Goal: Transaction & Acquisition: Purchase product/service

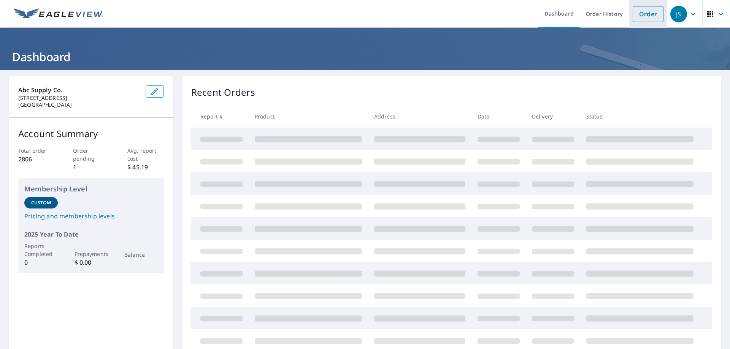
click at [645, 15] on link "Order" at bounding box center [648, 14] width 31 height 16
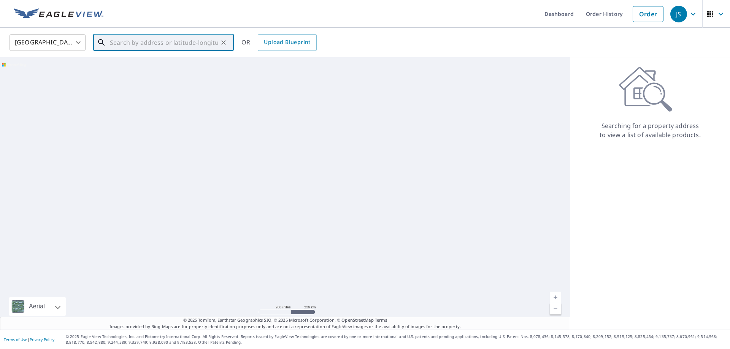
click at [135, 46] on input "text" at bounding box center [164, 42] width 108 height 21
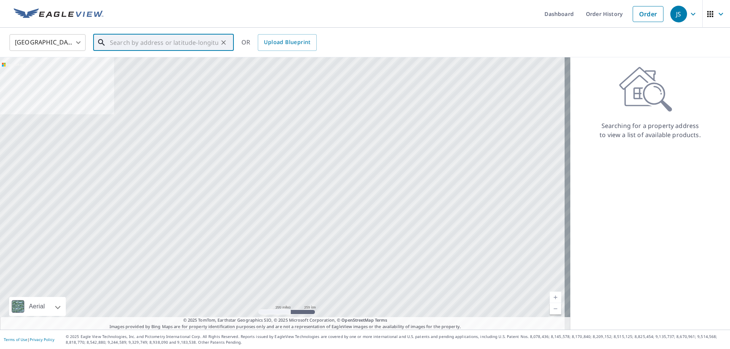
click at [135, 45] on input "text" at bounding box center [164, 42] width 108 height 21
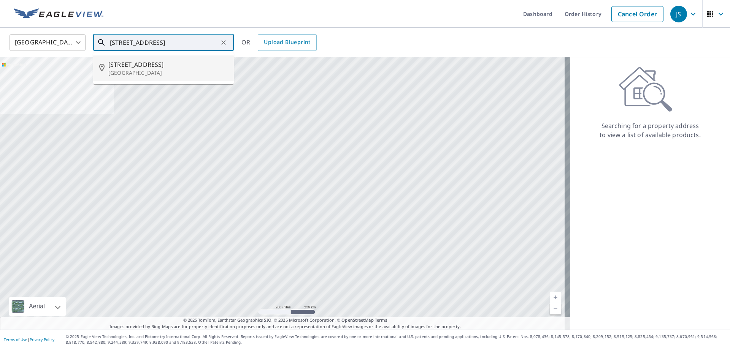
click at [129, 69] on p "[GEOGRAPHIC_DATA]" at bounding box center [167, 73] width 119 height 8
type input "[STREET_ADDRESS]"
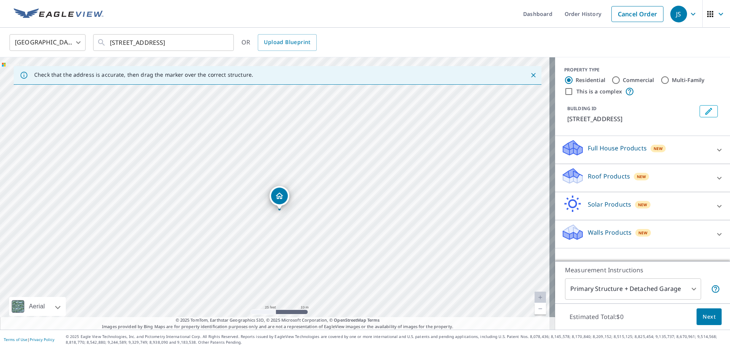
drag, startPoint x: 271, startPoint y: 190, endPoint x: 283, endPoint y: 193, distance: 12.6
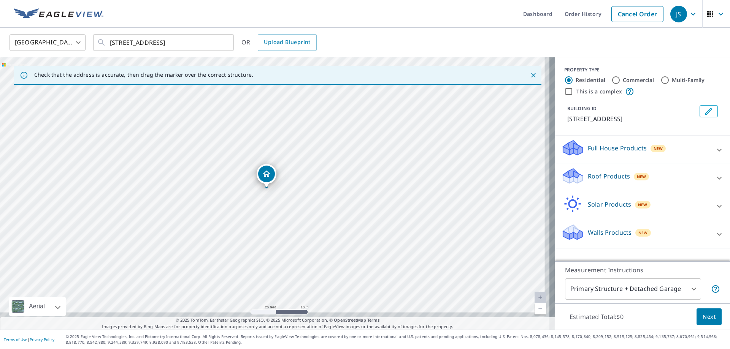
drag, startPoint x: 279, startPoint y: 182, endPoint x: 267, endPoint y: 176, distance: 13.1
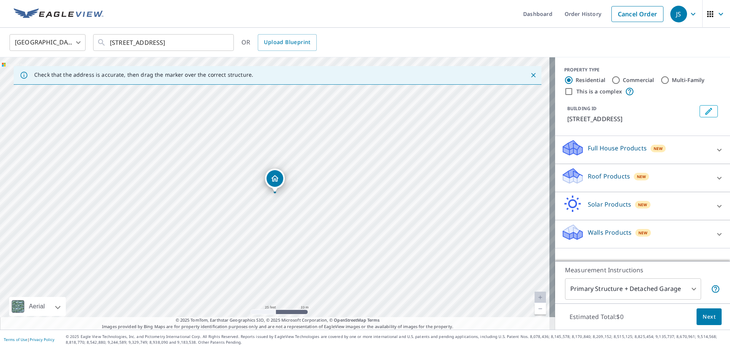
click at [700, 188] on div "Roof Products New" at bounding box center [635, 178] width 149 height 22
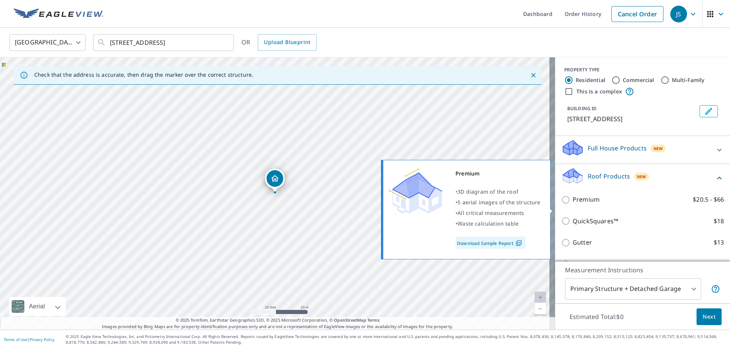
click at [564, 205] on input "Premium $20.5 - $66" at bounding box center [566, 199] width 11 height 9
checkbox input "true"
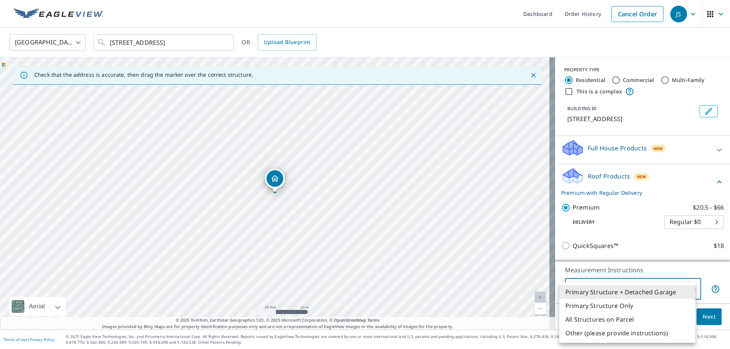
click at [687, 285] on body "JS JS Dashboard Order History Cancel Order JS [GEOGRAPHIC_DATA] [GEOGRAPHIC_DAT…" at bounding box center [365, 174] width 730 height 349
click at [616, 306] on li "Primary Structure Only" at bounding box center [627, 306] width 136 height 14
type input "2"
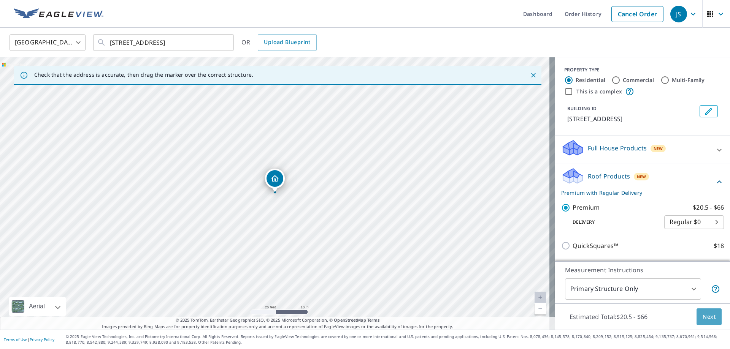
click at [705, 319] on span "Next" at bounding box center [708, 317] width 13 height 10
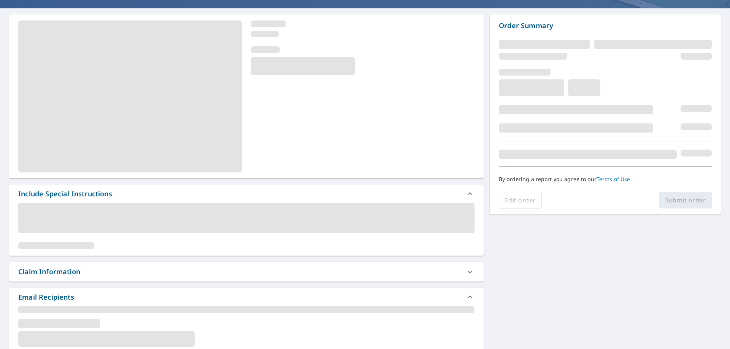
scroll to position [114, 0]
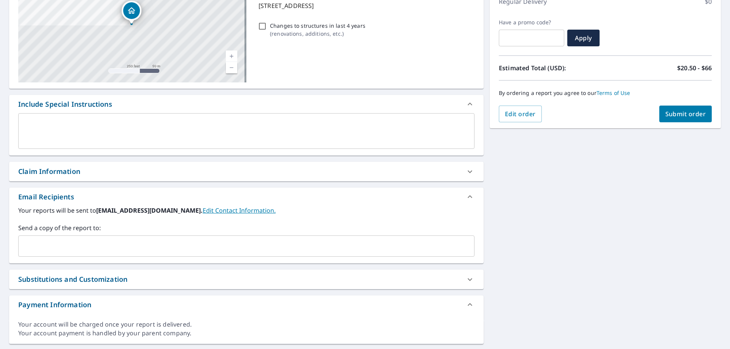
click at [68, 172] on div "Claim Information" at bounding box center [49, 171] width 62 height 10
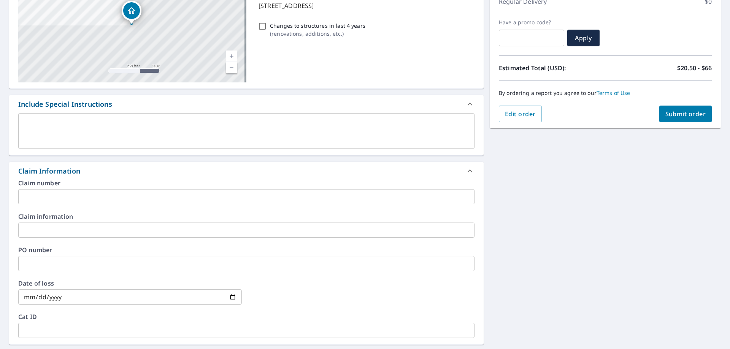
click at [54, 195] on input "text" at bounding box center [246, 196] width 456 height 15
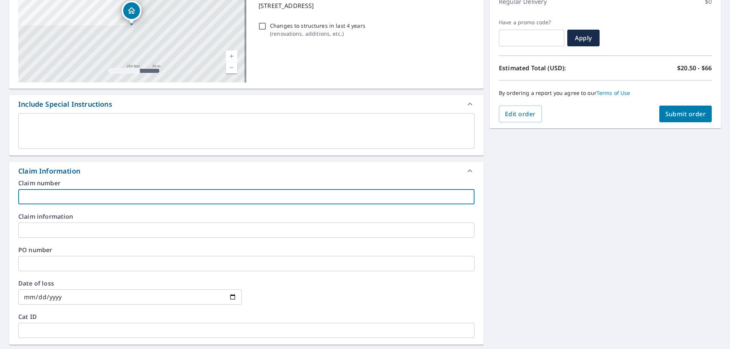
type input "[PERSON_NAME]"
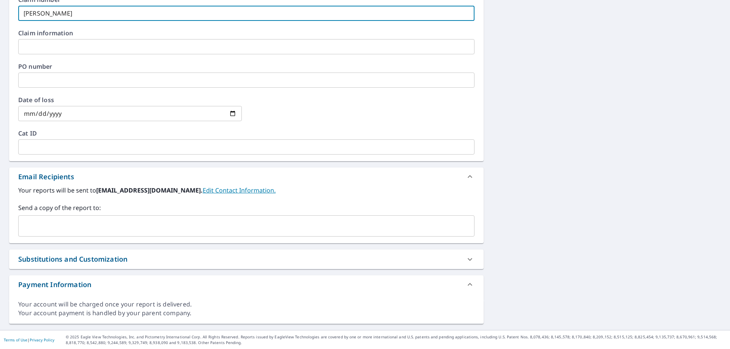
scroll to position [298, 0]
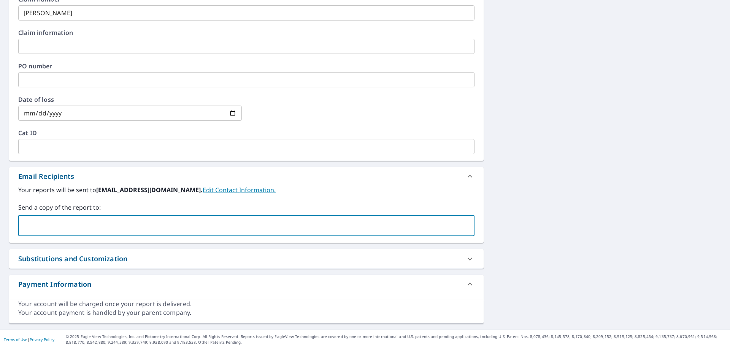
click at [58, 220] on input "text" at bounding box center [241, 226] width 438 height 14
type input "[PERSON_NAME][EMAIL_ADDRESS][PERSON_NAME][DOMAIN_NAME]"
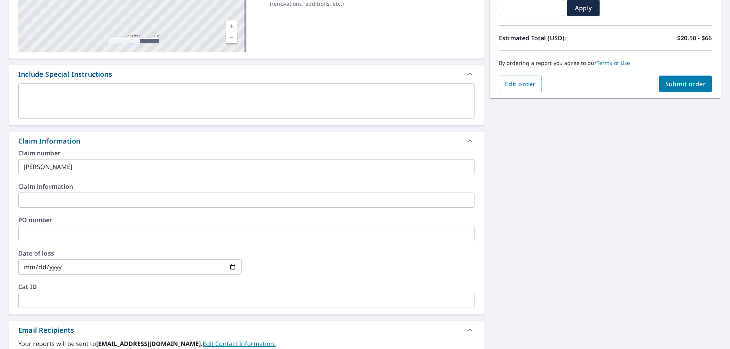
scroll to position [0, 0]
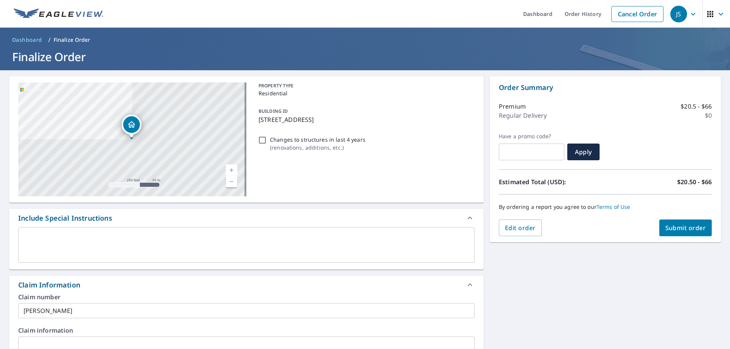
click at [687, 227] on span "Submit order" at bounding box center [685, 228] width 41 height 8
